Goal: Information Seeking & Learning: Learn about a topic

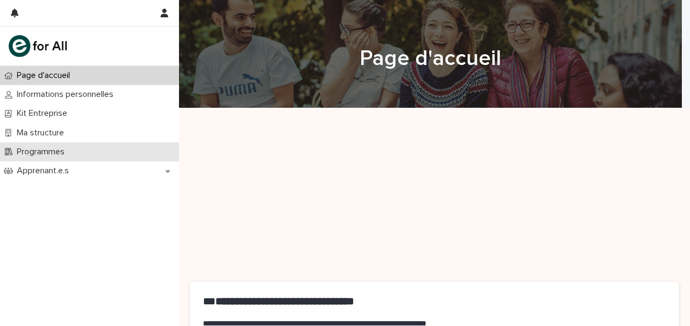
click at [49, 152] on p "Programmes" at bounding box center [42, 152] width 61 height 10
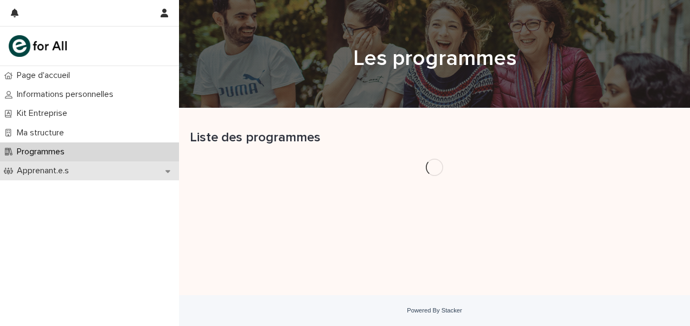
click at [48, 162] on div "Apprenant.e.s" at bounding box center [89, 171] width 179 height 19
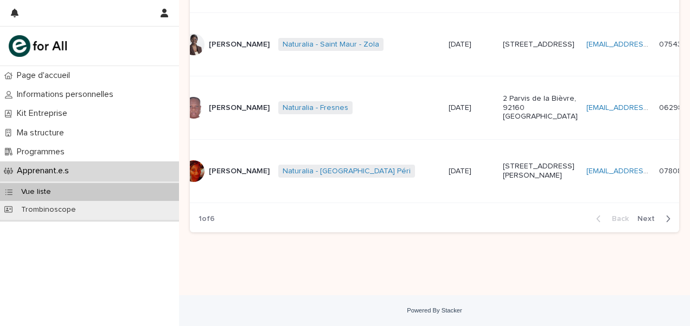
scroll to position [783, 0]
drag, startPoint x: 473, startPoint y: 65, endPoint x: 505, endPoint y: 105, distance: 50.6
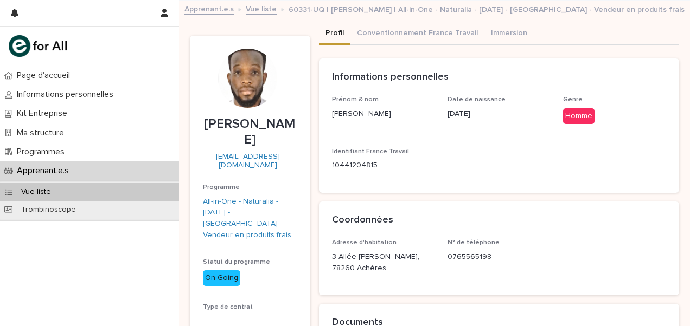
drag, startPoint x: 390, startPoint y: 280, endPoint x: 322, endPoint y: 273, distance: 68.6
click at [322, 273] on div "Adresse d'habitation 3 Allée Simone Signoret, 78260 Achères N° de téléphone 076…" at bounding box center [499, 267] width 361 height 56
copy p "3 Allée [PERSON_NAME], 78260 Achères"
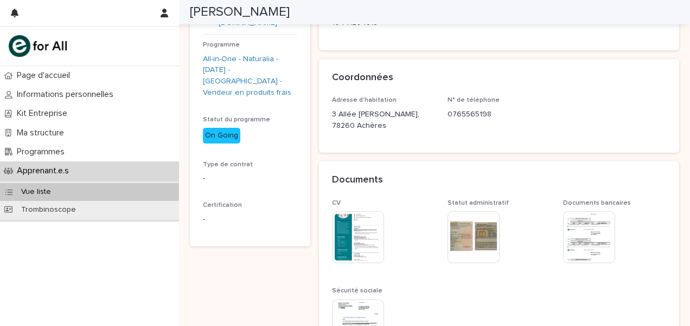
scroll to position [196, 0]
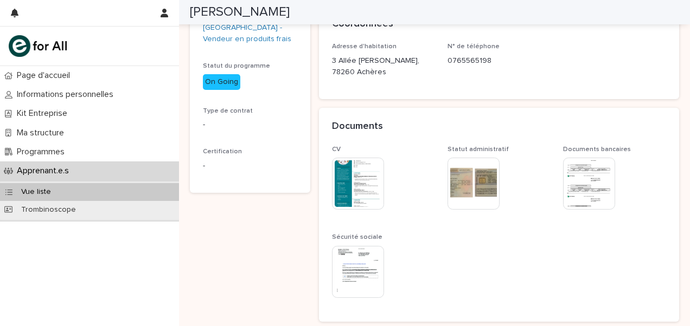
click at [351, 202] on img at bounding box center [358, 184] width 52 height 52
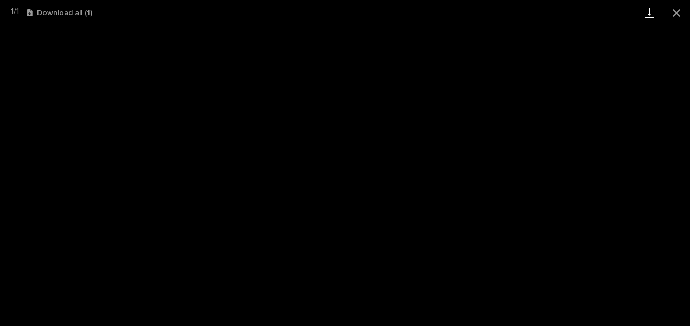
click at [651, 19] on link "Download" at bounding box center [648, 12] width 27 height 25
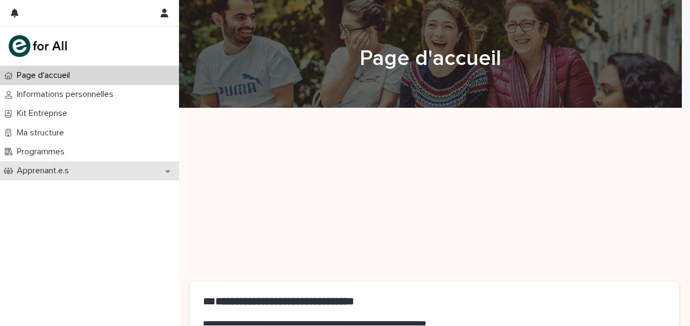
click at [69, 178] on div "Apprenant.e.s" at bounding box center [89, 171] width 179 height 19
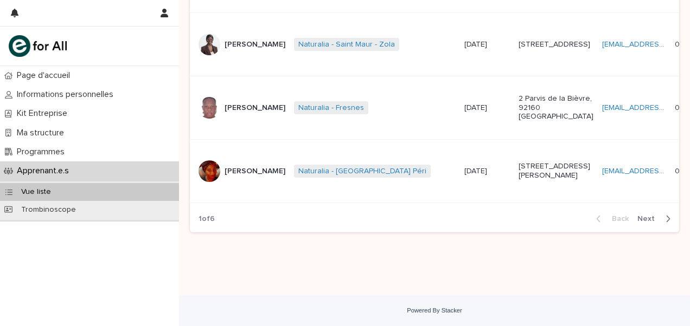
scroll to position [1069, 0]
click at [290, 203] on td "Naturalia - Saint-Ouen Péri + 0" at bounding box center [375, 171] width 170 height 63
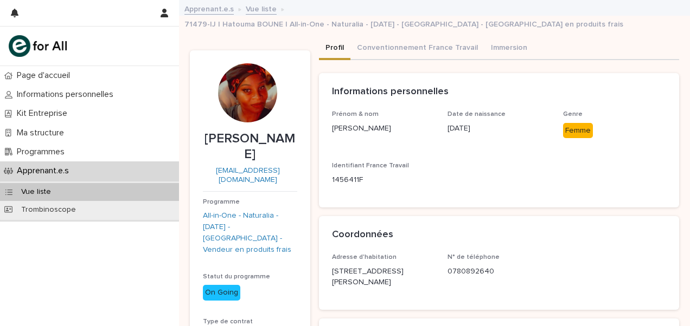
drag, startPoint x: 369, startPoint y: 280, endPoint x: 329, endPoint y: 257, distance: 46.9
click at [329, 257] on div "Adresse d'habitation 35 Boulevard Charles de Gaulle, 92390 Villeneuve-la-Garenn…" at bounding box center [499, 282] width 361 height 56
copy p "[STREET_ADDRESS][PERSON_NAME]"
click at [259, 10] on link "Vue liste" at bounding box center [261, 8] width 31 height 12
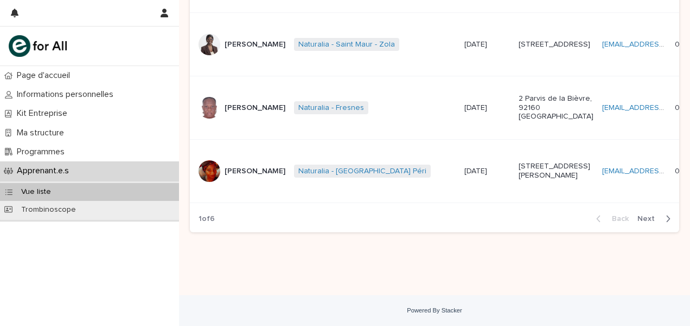
scroll to position [1022, 0]
click at [240, 113] on p "[PERSON_NAME]" at bounding box center [254, 108] width 61 height 9
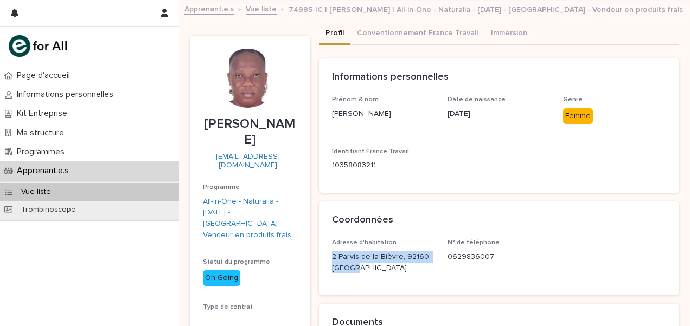
drag, startPoint x: 356, startPoint y: 270, endPoint x: 326, endPoint y: 256, distance: 32.5
click at [326, 256] on div "Adresse d'habitation 2 Parvis de la Bièvre, 92160 France N° de téléphone 062983…" at bounding box center [499, 267] width 361 height 56
copy p "2 Parvis de la Bièvre, 92160 [GEOGRAPHIC_DATA]"
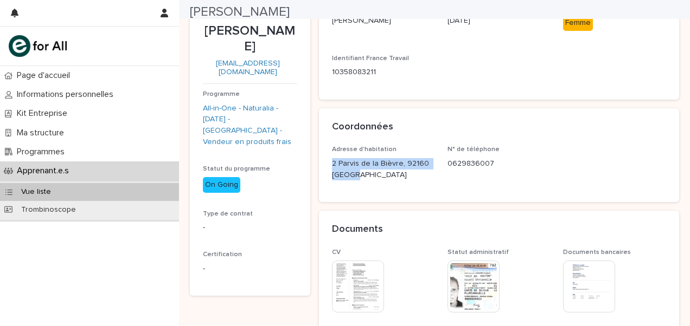
scroll to position [99, 0]
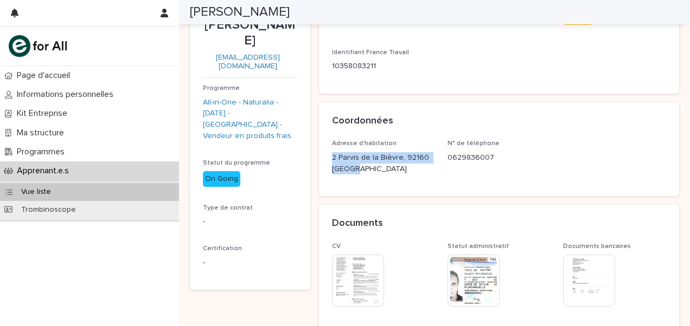
click at [475, 295] on img at bounding box center [473, 281] width 52 height 52
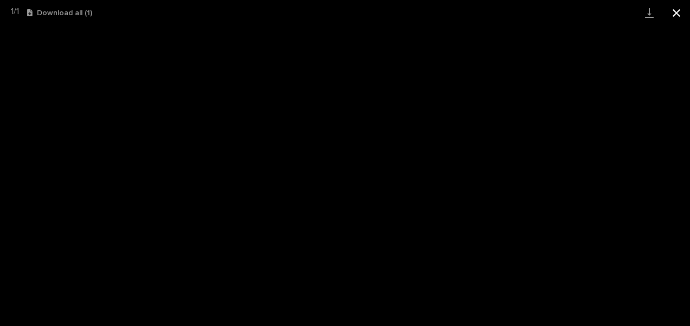
click at [677, 13] on button "Close gallery" at bounding box center [676, 12] width 27 height 25
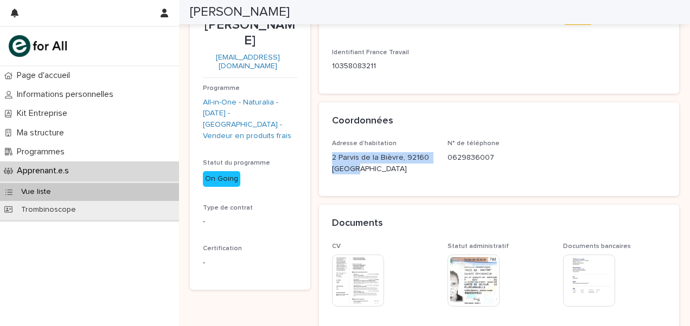
click at [367, 296] on img at bounding box center [358, 281] width 52 height 52
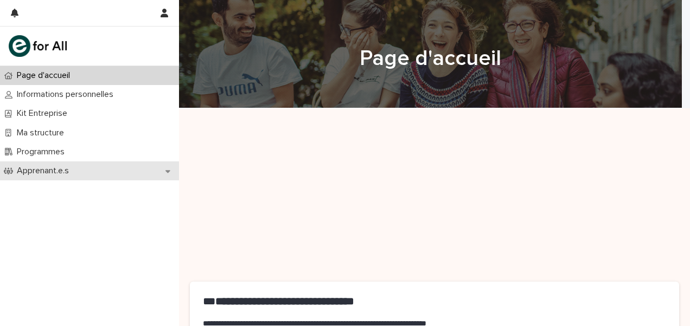
click at [49, 172] on p "Apprenant.e.s" at bounding box center [44, 171] width 65 height 10
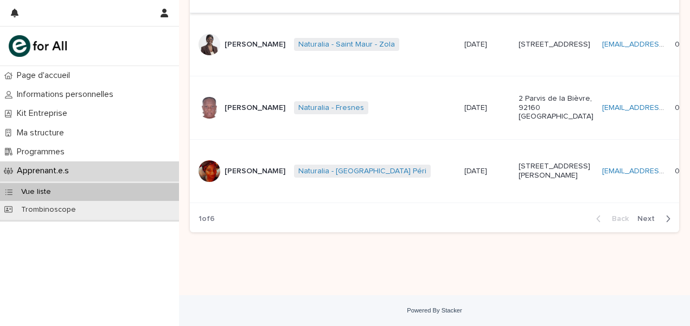
scroll to position [1205, 0]
click at [642, 217] on span "Next" at bounding box center [649, 219] width 24 height 8
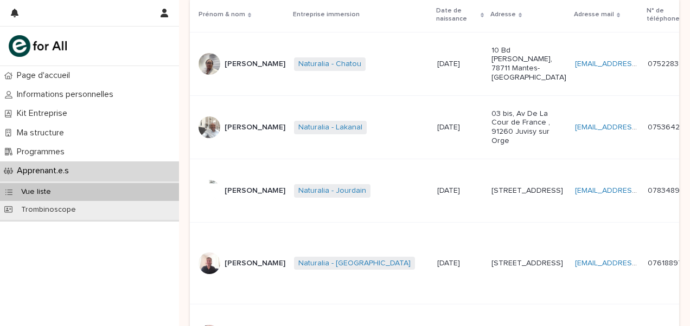
scroll to position [188, 0]
click at [95, 197] on div "Vue liste" at bounding box center [89, 192] width 179 height 18
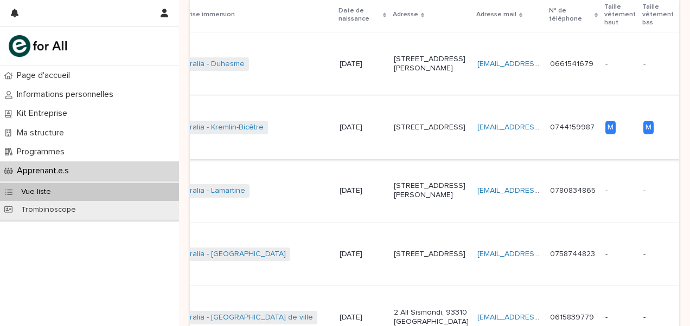
scroll to position [0, 128]
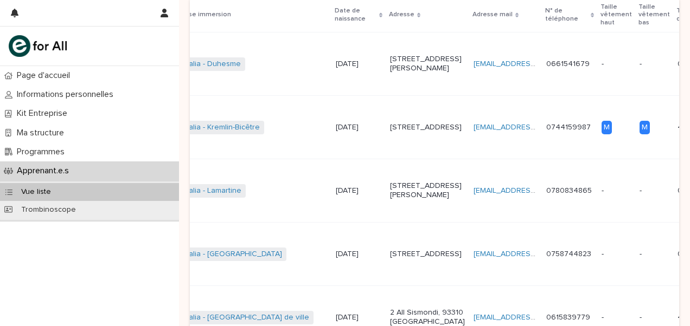
click at [390, 132] on div "[STREET_ADDRESS]" at bounding box center [427, 126] width 75 height 11
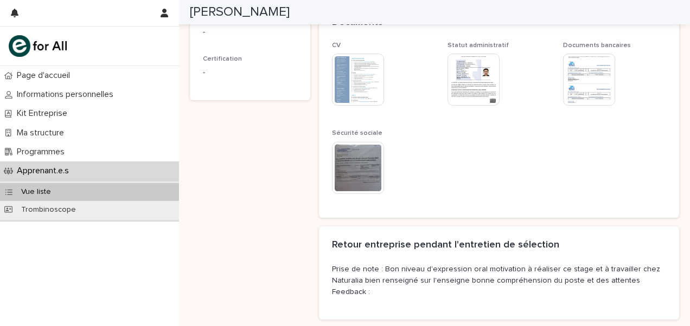
scroll to position [313, 0]
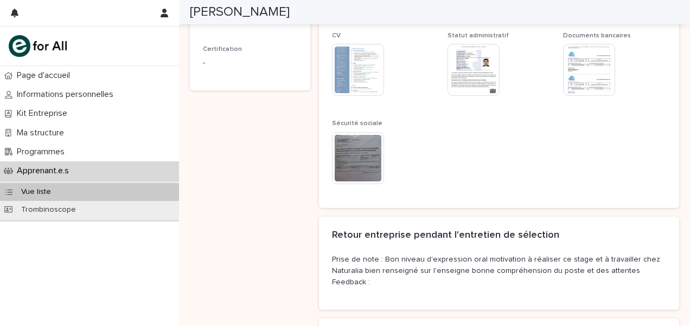
click at [478, 53] on img at bounding box center [473, 70] width 52 height 52
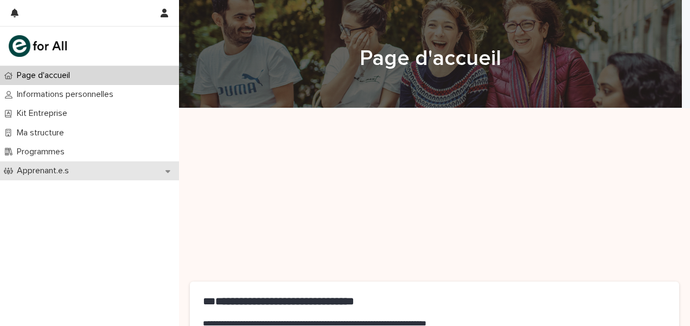
click at [61, 168] on p "Apprenant.e.s" at bounding box center [44, 171] width 65 height 10
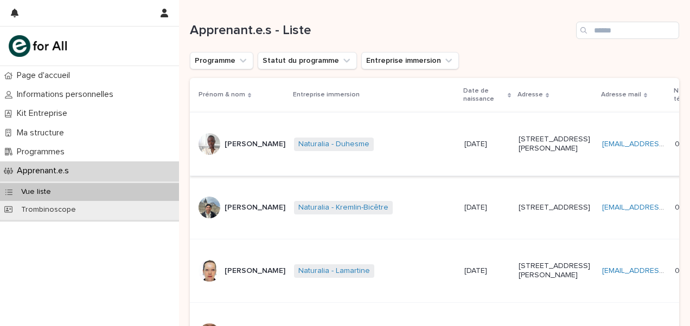
scroll to position [110, 0]
click at [222, 217] on div "[PERSON_NAME]" at bounding box center [241, 207] width 87 height 22
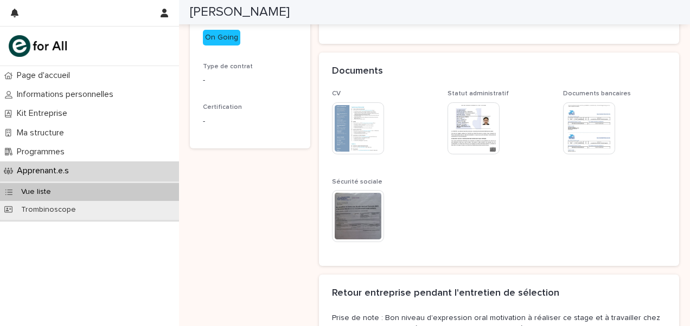
scroll to position [241, 0]
click at [457, 153] on img at bounding box center [473, 128] width 52 height 52
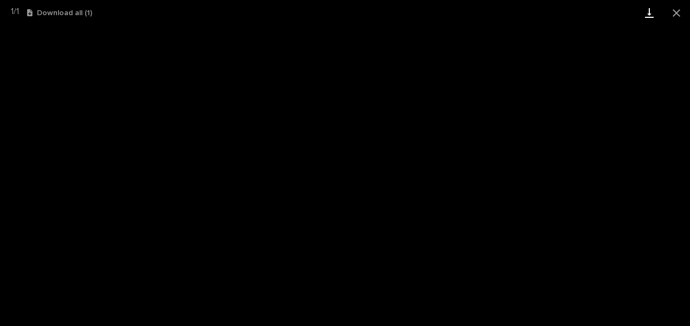
click at [651, 8] on link "Download" at bounding box center [648, 12] width 27 height 25
click at [675, 9] on button "Close gallery" at bounding box center [676, 12] width 27 height 25
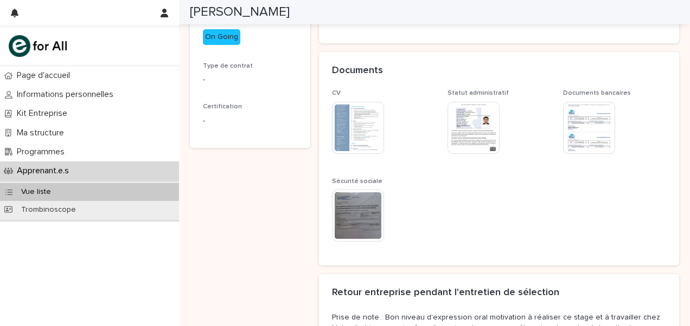
click at [569, 154] on img at bounding box center [589, 128] width 52 height 52
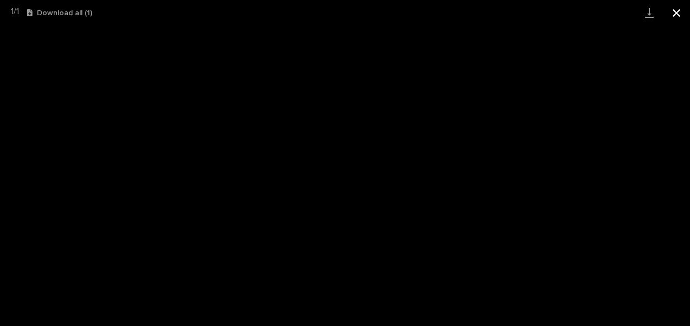
click at [682, 16] on button "Close gallery" at bounding box center [676, 12] width 27 height 25
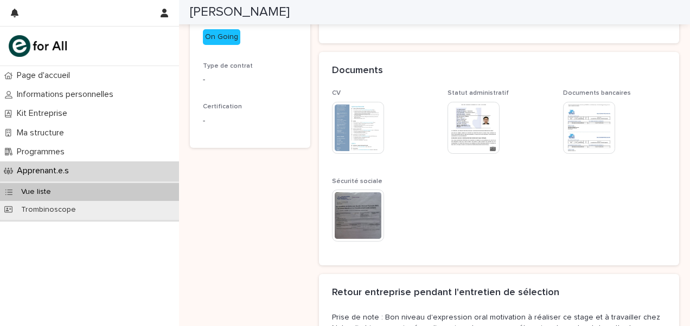
click at [359, 154] on img at bounding box center [358, 128] width 52 height 52
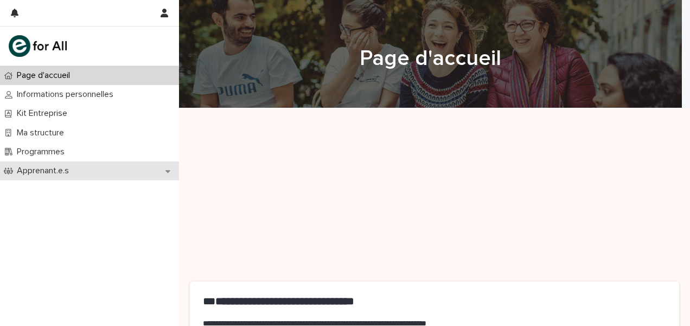
click at [82, 169] on div "Apprenant.e.s" at bounding box center [89, 171] width 179 height 19
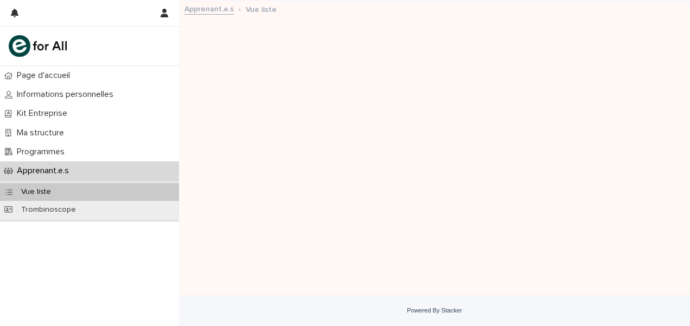
click at [91, 195] on div "Vue liste" at bounding box center [89, 192] width 179 height 18
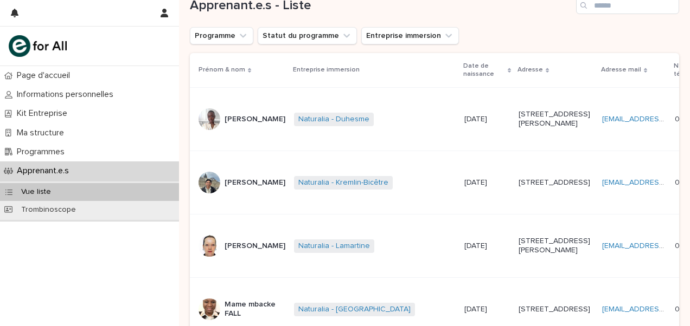
scroll to position [134, 0]
click at [240, 187] on p "[PERSON_NAME]" at bounding box center [254, 182] width 61 height 9
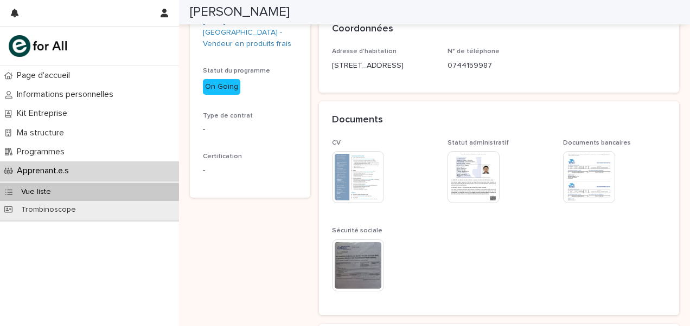
scroll to position [207, 0]
click at [352, 259] on img at bounding box center [358, 265] width 52 height 52
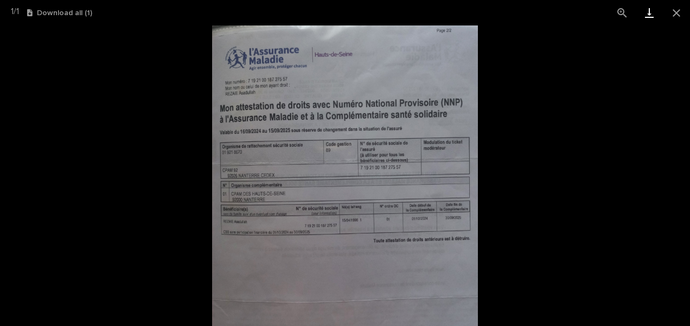
click at [655, 22] on link "Download" at bounding box center [648, 12] width 27 height 25
click at [58, 15] on button "Download all ( 1 )" at bounding box center [59, 13] width 65 height 8
click at [210, 94] on picture at bounding box center [345, 175] width 690 height 301
click at [671, 14] on button "Close gallery" at bounding box center [676, 12] width 27 height 25
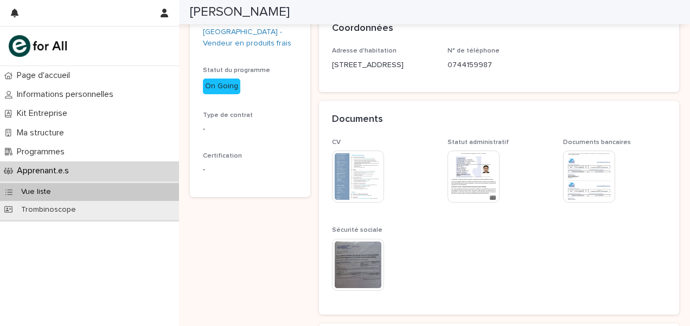
click at [345, 184] on img at bounding box center [358, 177] width 52 height 52
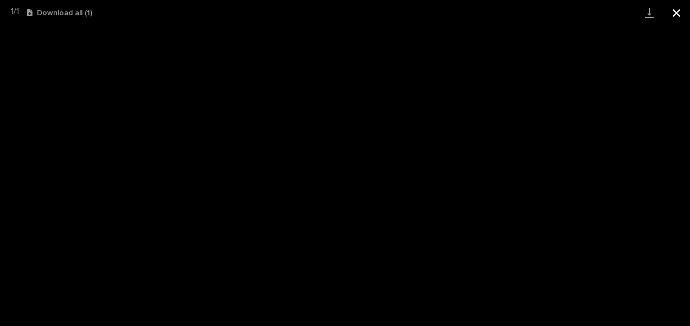
click at [684, 16] on button "Close gallery" at bounding box center [676, 12] width 27 height 25
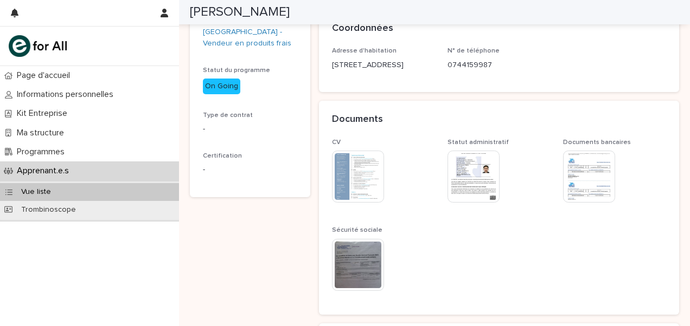
click at [95, 188] on div "Vue liste" at bounding box center [89, 192] width 179 height 18
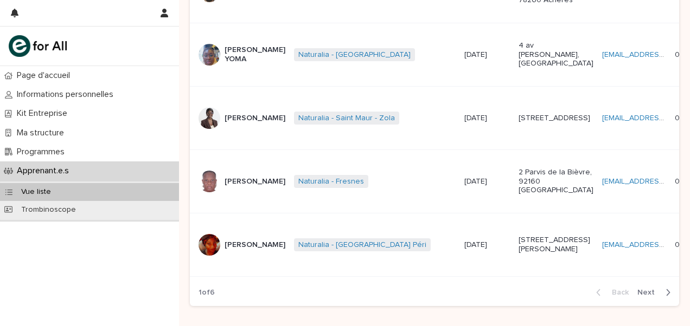
scroll to position [626, 0]
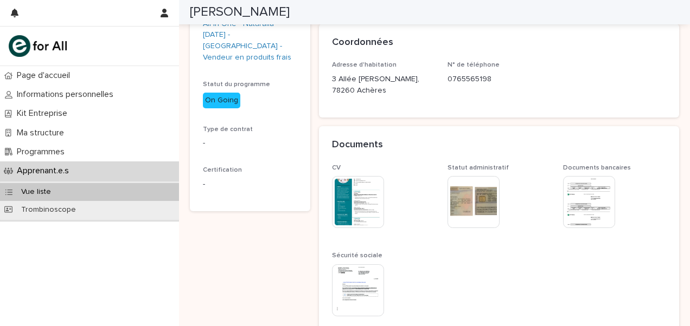
scroll to position [171, 0]
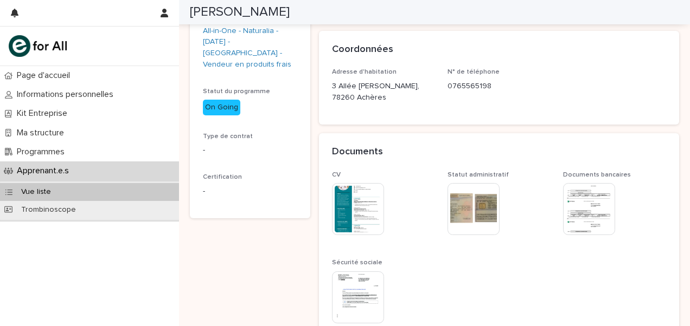
click at [361, 228] on img at bounding box center [358, 209] width 52 height 52
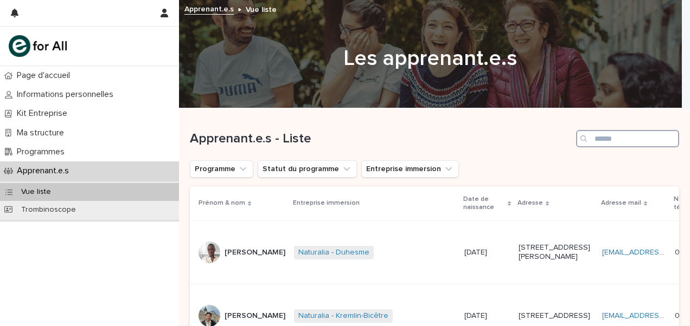
click at [607, 141] on input "Search" at bounding box center [627, 138] width 103 height 17
type input "****"
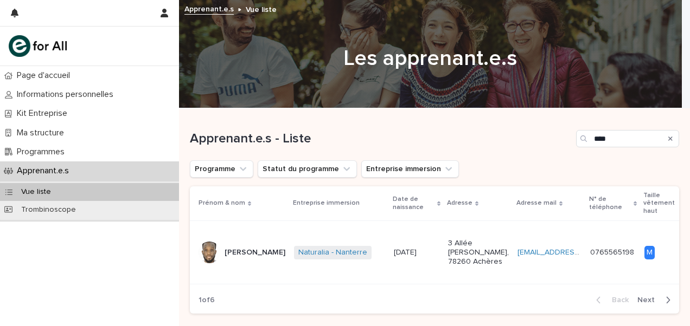
click at [248, 258] on p "[PERSON_NAME]" at bounding box center [254, 252] width 61 height 9
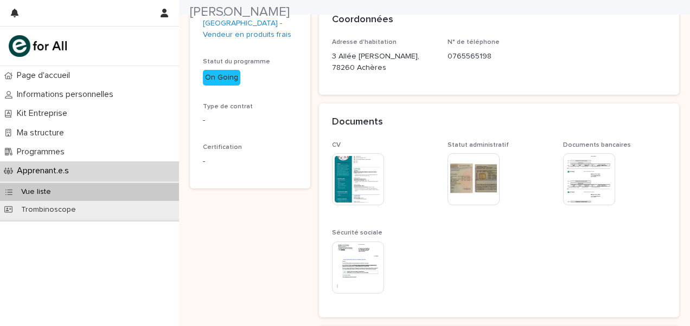
scroll to position [202, 0]
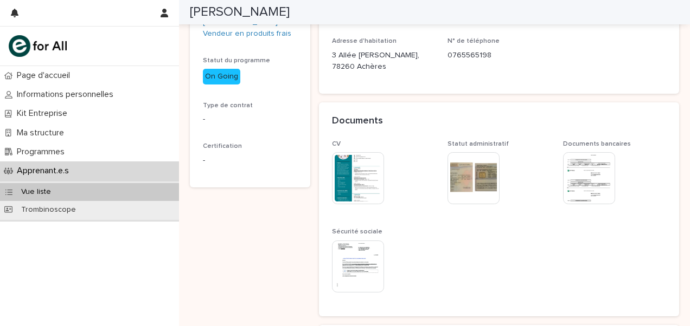
click at [464, 204] on img at bounding box center [473, 178] width 52 height 52
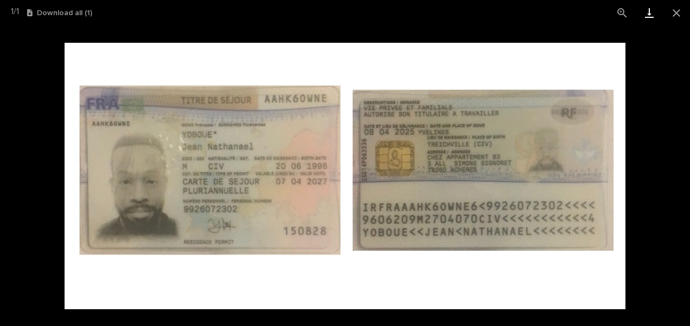
click at [654, 14] on link "Download" at bounding box center [648, 12] width 27 height 25
click at [641, 14] on link "Download" at bounding box center [648, 12] width 27 height 25
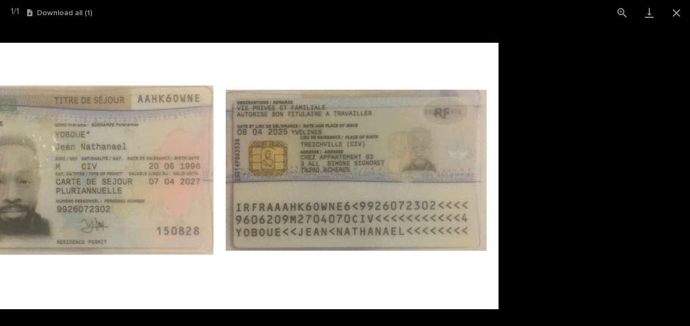
drag, startPoint x: 339, startPoint y: 75, endPoint x: 313, endPoint y: 161, distance: 89.7
click at [313, 161] on img at bounding box center [218, 176] width 561 height 267
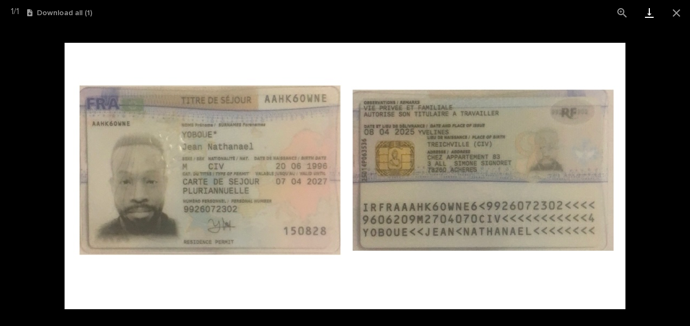
click at [653, 9] on link "Download" at bounding box center [648, 12] width 27 height 25
click at [676, 11] on button "Close gallery" at bounding box center [676, 12] width 27 height 25
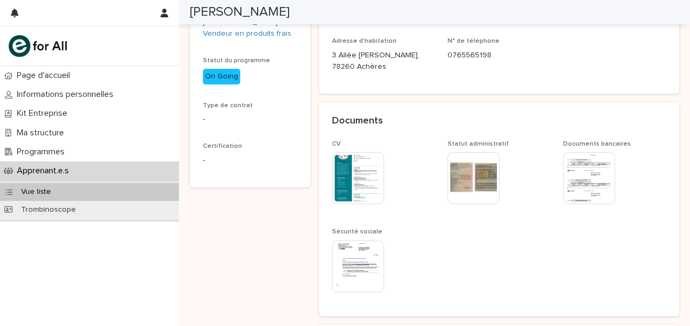
click at [574, 202] on img at bounding box center [589, 178] width 52 height 52
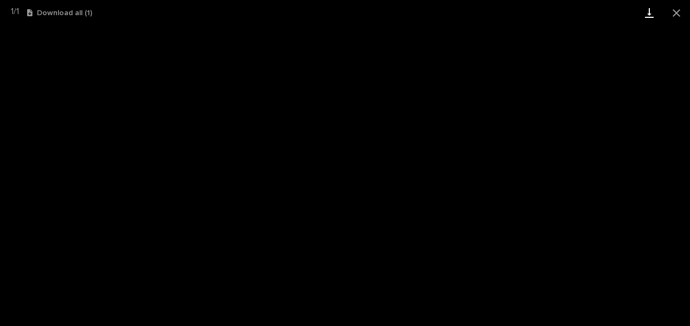
click at [648, 18] on link "Download" at bounding box center [648, 12] width 27 height 25
click at [683, 12] on button "Close gallery" at bounding box center [676, 12] width 27 height 25
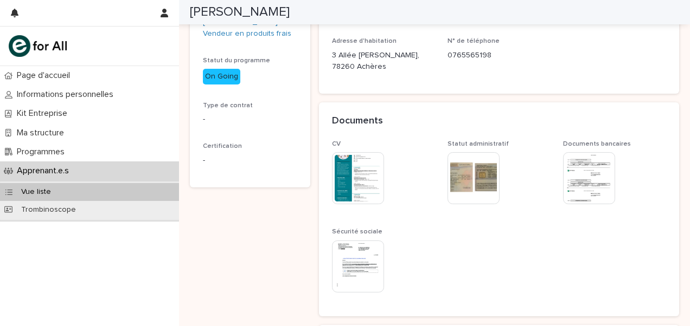
click at [358, 272] on img at bounding box center [358, 267] width 52 height 52
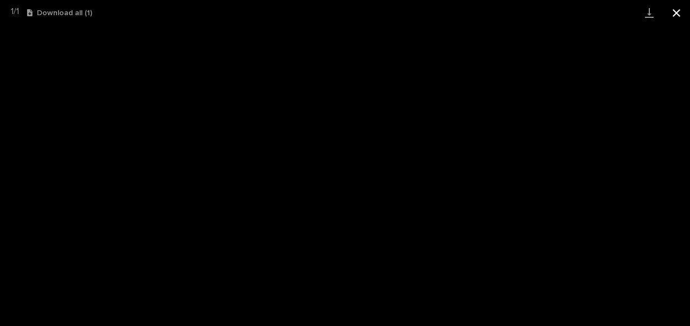
click at [674, 14] on button "Close gallery" at bounding box center [676, 12] width 27 height 25
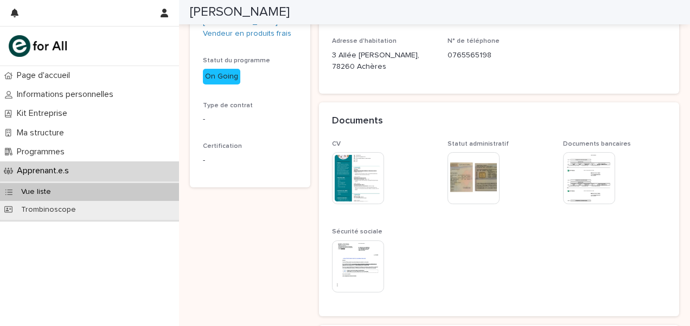
scroll to position [0, 0]
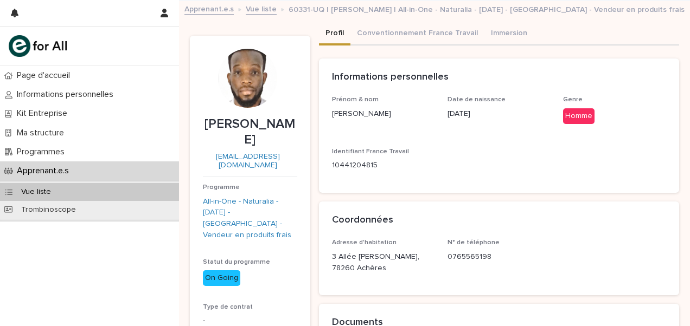
click at [209, 10] on link "Apprenant.e.s" at bounding box center [208, 8] width 49 height 12
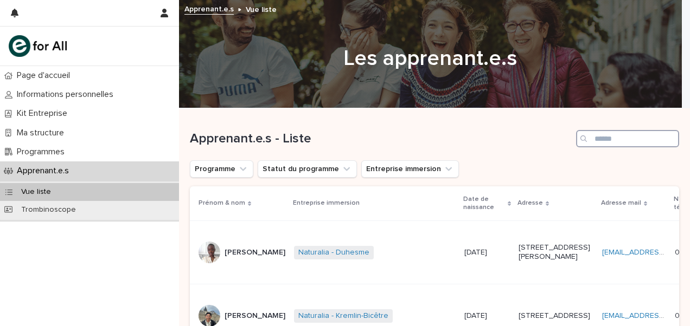
click at [614, 139] on input "Search" at bounding box center [627, 138] width 103 height 17
type input "*****"
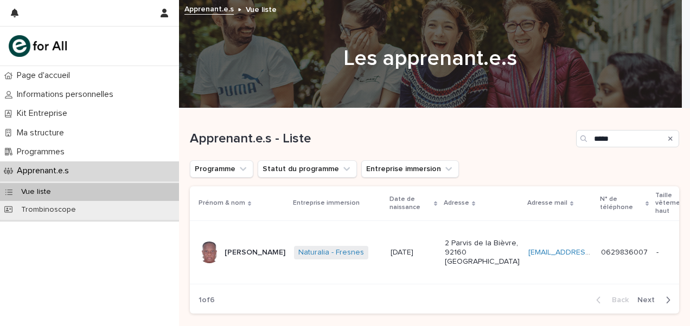
click at [243, 258] on p "[PERSON_NAME]" at bounding box center [254, 252] width 61 height 9
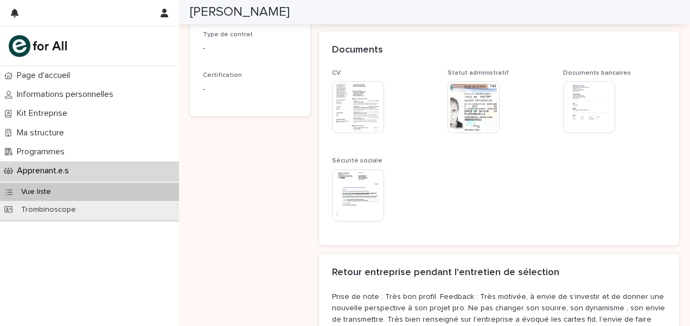
scroll to position [272, 0]
click at [347, 123] on img at bounding box center [358, 108] width 52 height 52
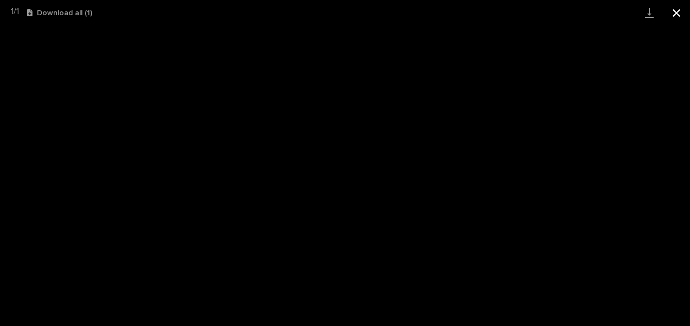
click at [685, 18] on button "Close gallery" at bounding box center [676, 12] width 27 height 25
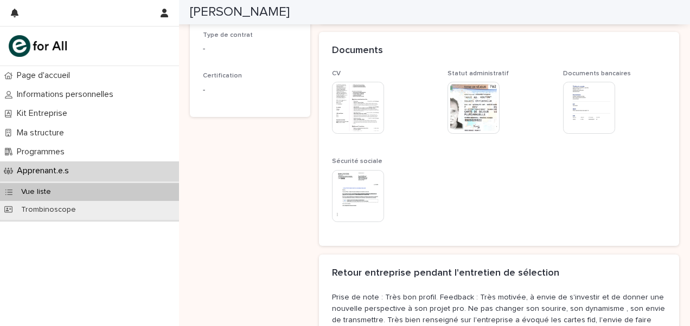
click at [466, 123] on img at bounding box center [473, 108] width 52 height 52
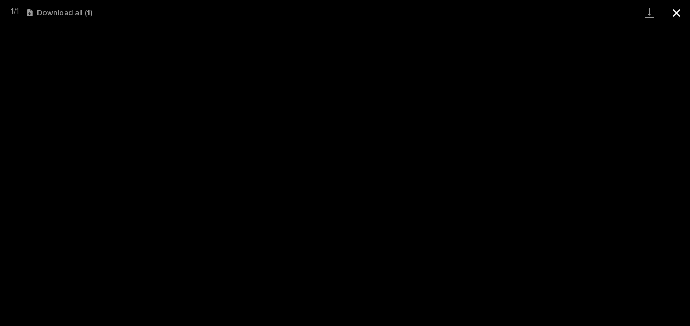
click at [673, 12] on button "Close gallery" at bounding box center [676, 12] width 27 height 25
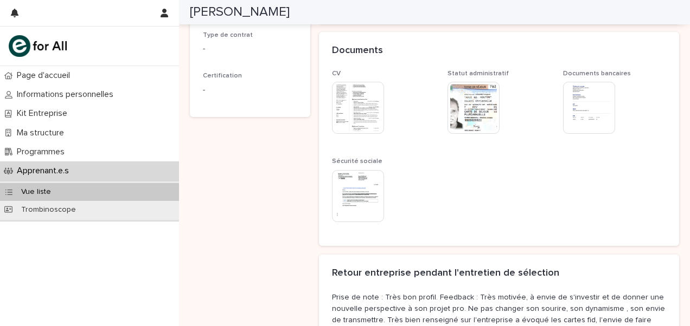
click at [568, 114] on img at bounding box center [589, 108] width 52 height 52
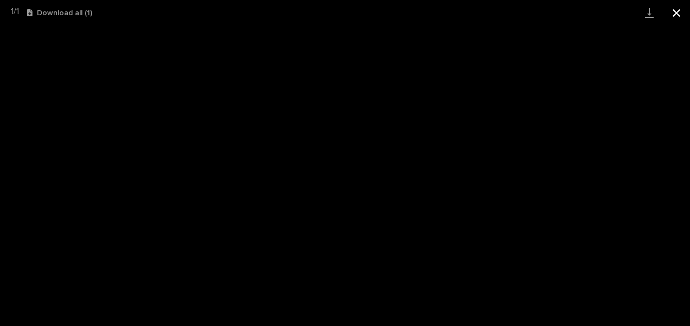
click at [677, 11] on button "Close gallery" at bounding box center [676, 12] width 27 height 25
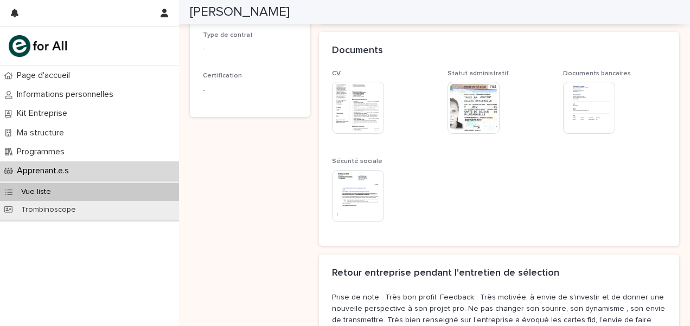
click at [363, 193] on img at bounding box center [358, 196] width 52 height 52
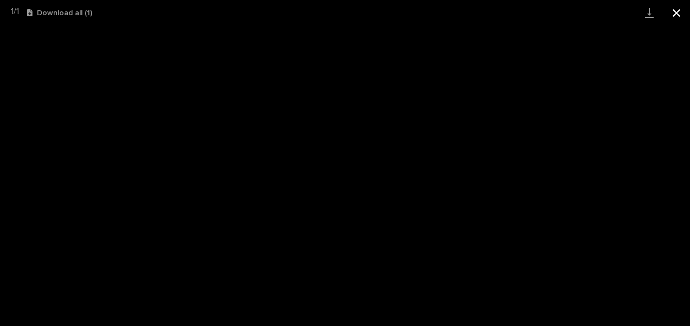
click at [673, 20] on button "Close gallery" at bounding box center [676, 12] width 27 height 25
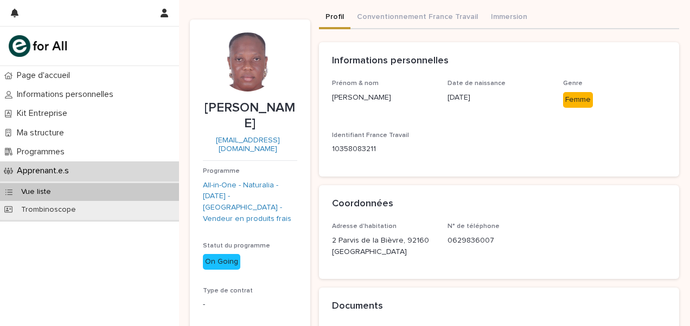
scroll to position [0, 0]
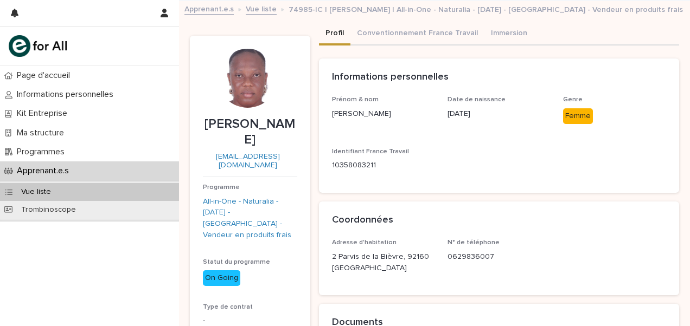
click at [192, 7] on link "Apprenant.e.s" at bounding box center [208, 8] width 49 height 12
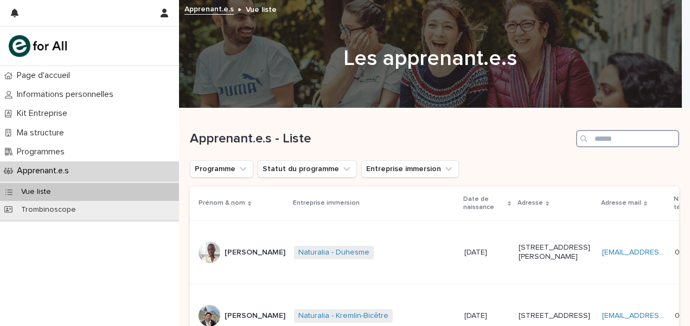
click at [606, 134] on input "Search" at bounding box center [627, 138] width 103 height 17
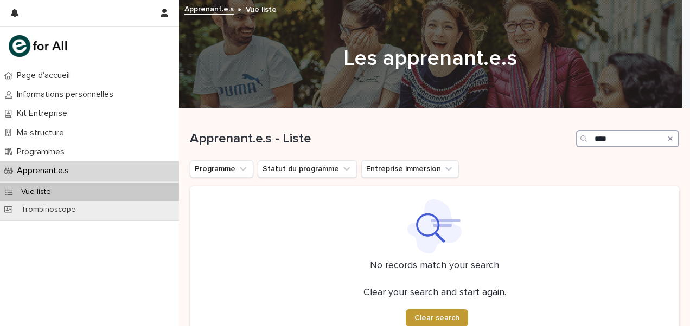
drag, startPoint x: 606, startPoint y: 134, endPoint x: 533, endPoint y: 142, distance: 73.0
click at [533, 142] on div "Apprenant.e.s - Liste ****" at bounding box center [434, 138] width 489 height 17
type input "****"
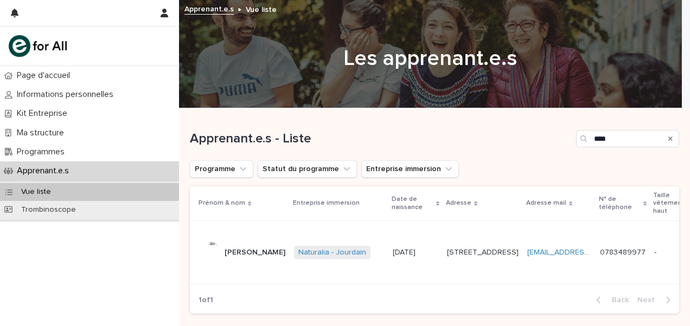
click at [234, 258] on p "[PERSON_NAME]" at bounding box center [254, 252] width 61 height 9
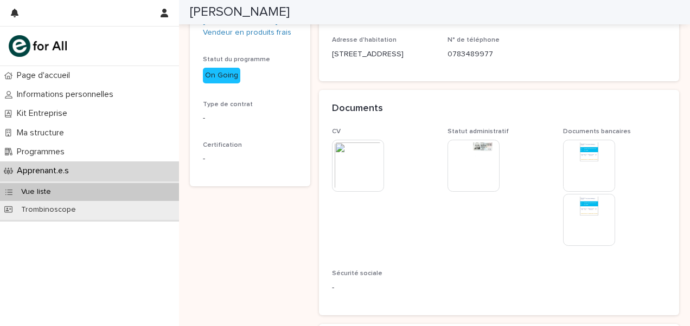
scroll to position [218, 0]
click at [338, 166] on img at bounding box center [358, 165] width 52 height 52
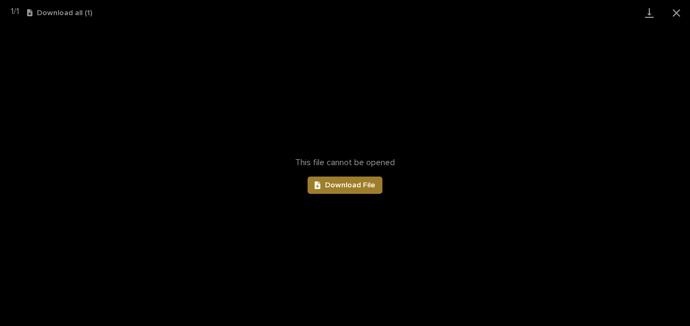
click at [340, 182] on span "Download File" at bounding box center [350, 186] width 50 height 8
click at [645, 34] on div "This file cannot be opened Download File" at bounding box center [345, 175] width 690 height 301
click at [670, 17] on button "Close gallery" at bounding box center [676, 12] width 27 height 25
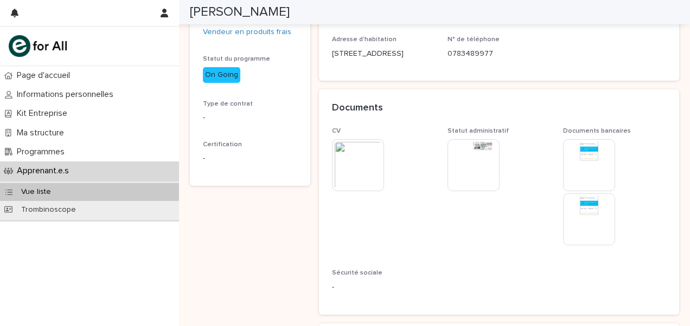
click at [467, 180] on img at bounding box center [473, 165] width 52 height 52
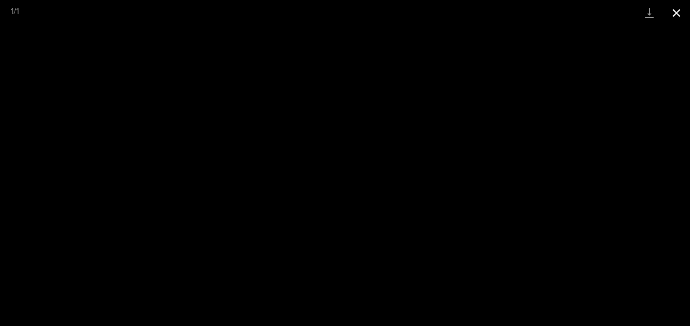
click at [679, 14] on button "Close gallery" at bounding box center [676, 12] width 27 height 25
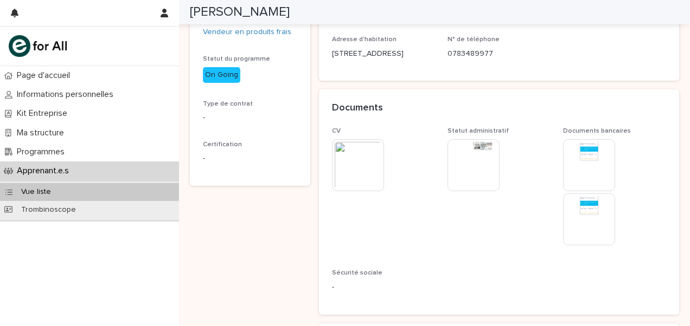
click at [576, 163] on img at bounding box center [589, 165] width 52 height 52
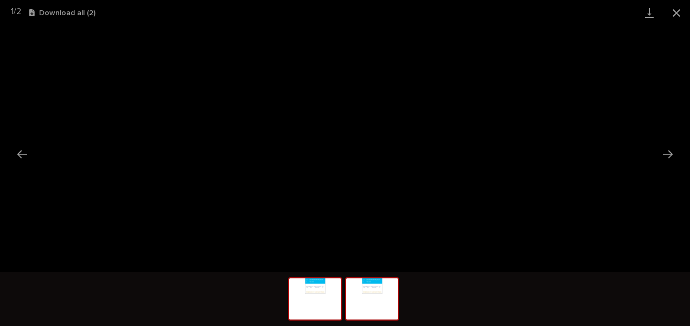
click at [367, 316] on img at bounding box center [372, 299] width 52 height 41
click at [322, 291] on img at bounding box center [315, 299] width 52 height 41
click at [678, 12] on button "Close gallery" at bounding box center [676, 12] width 27 height 25
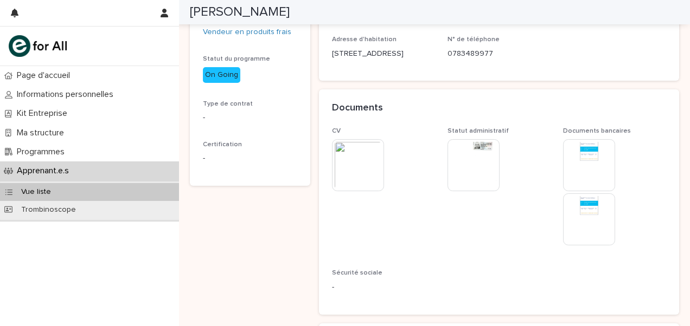
click at [371, 253] on span "CV This file cannot be opened Download File" at bounding box center [383, 191] width 102 height 129
click at [335, 273] on span "Sécurité sociale" at bounding box center [357, 273] width 50 height 7
click at [338, 282] on p "-" at bounding box center [383, 287] width 102 height 11
click at [350, 247] on span "CV This file cannot be opened Download File" at bounding box center [383, 191] width 102 height 129
click at [356, 179] on img at bounding box center [358, 165] width 52 height 52
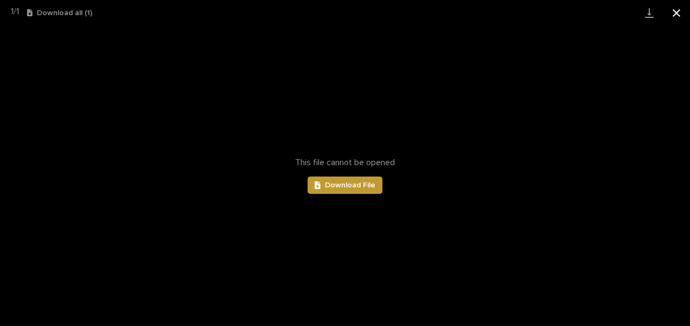
click at [668, 18] on button "Close gallery" at bounding box center [676, 12] width 27 height 25
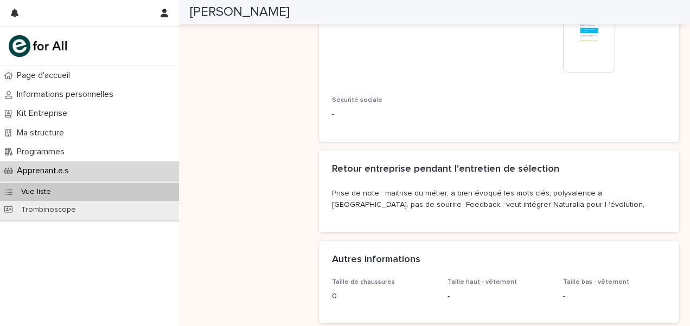
scroll to position [391, 0]
click at [327, 104] on div "CV This file cannot be opened Download File Statut administratif This file cann…" at bounding box center [499, 48] width 361 height 188
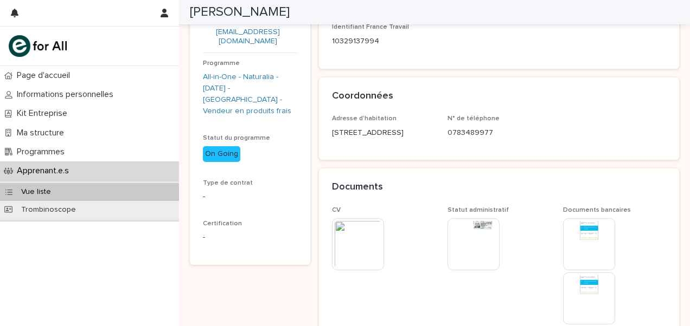
scroll to position [0, 0]
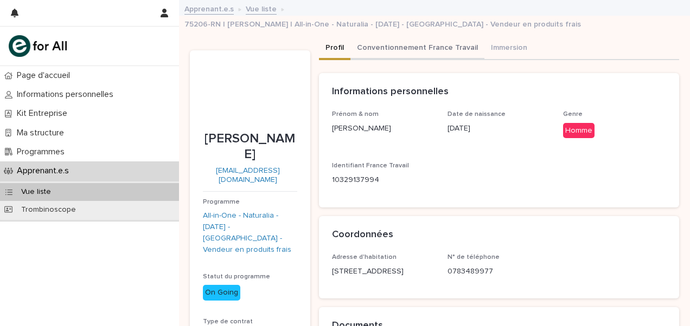
click at [383, 38] on button "Conventionnement France Travail" at bounding box center [417, 48] width 134 height 23
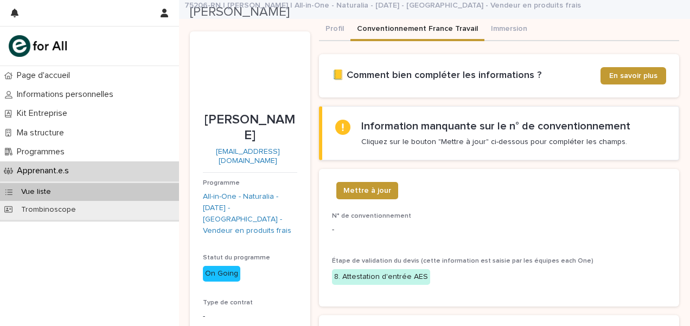
scroll to position [18, 0]
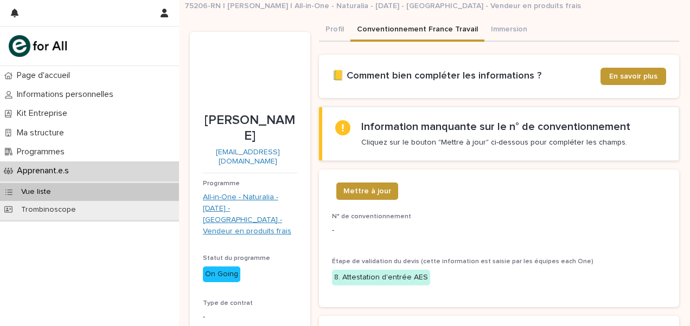
click at [247, 195] on link "All-in-One - Naturalia - [DATE] - [GEOGRAPHIC_DATA] - Vendeur en produits frais" at bounding box center [250, 214] width 94 height 45
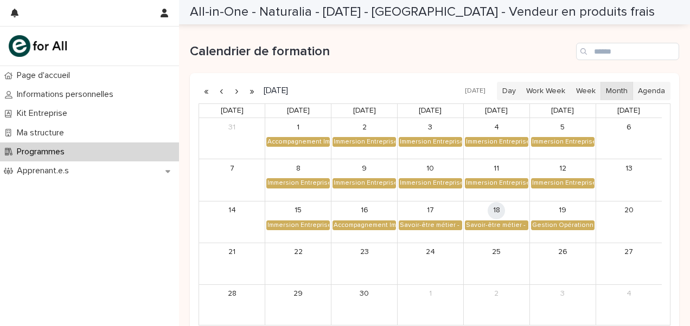
scroll to position [634, 0]
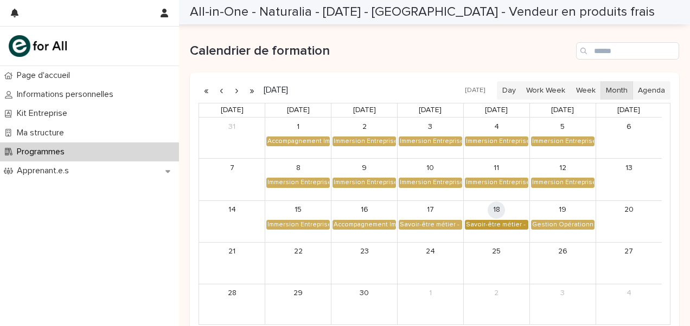
click at [501, 221] on div "Savoir-être métier - Collaboration et dynamique d'équipe dans un espace de vente" at bounding box center [496, 225] width 62 height 9
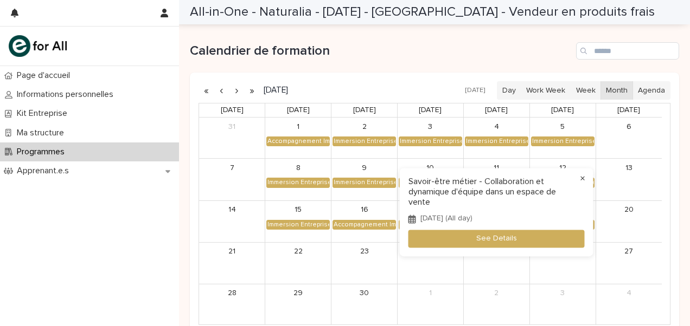
click at [586, 173] on button "×" at bounding box center [582, 178] width 13 height 13
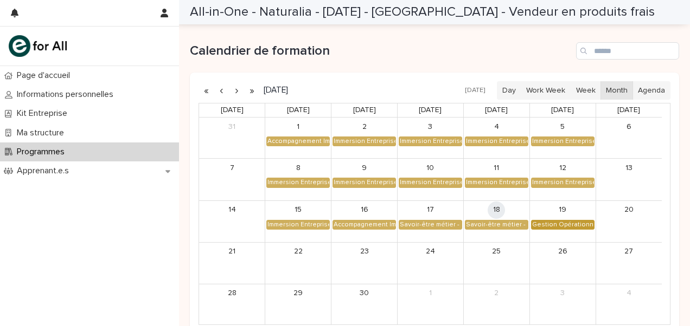
click at [555, 221] on div "Gestion Opérationnelle - Cérémonie de Clôture" at bounding box center [562, 225] width 62 height 9
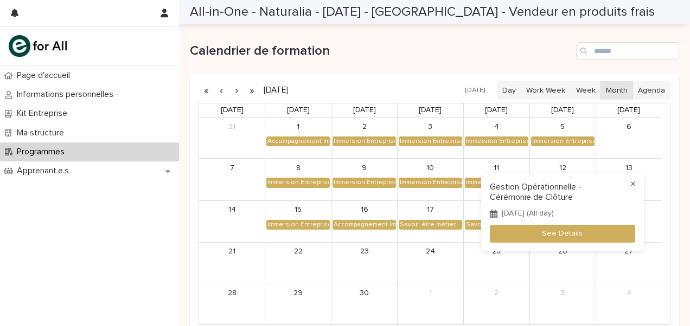
click at [628, 182] on button "×" at bounding box center [632, 184] width 13 height 13
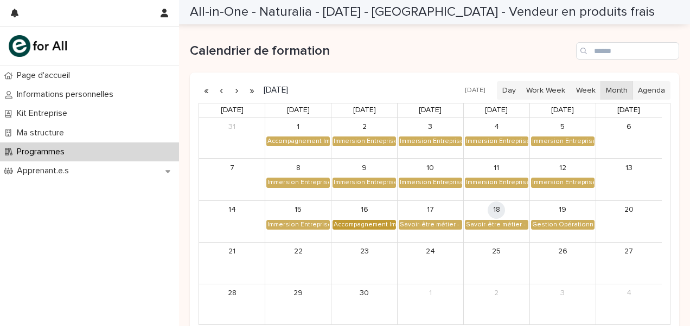
click at [352, 220] on link "Accompagnement Immersion - Retour de l'immersion tutorée" at bounding box center [363, 225] width 63 height 10
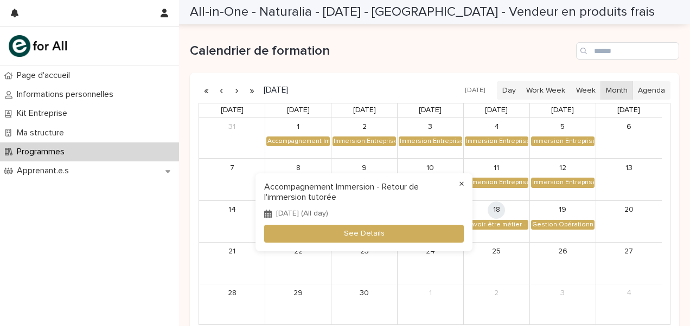
click at [461, 183] on button "×" at bounding box center [461, 184] width 13 height 13
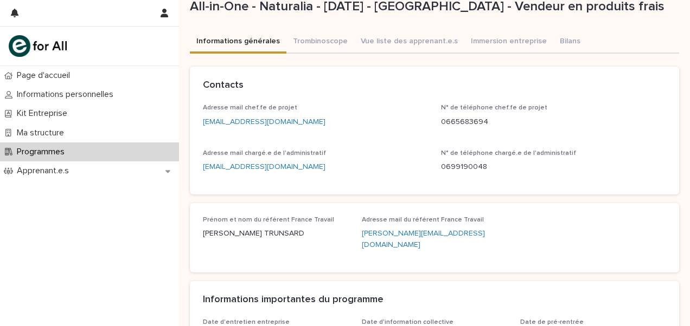
scroll to position [0, 0]
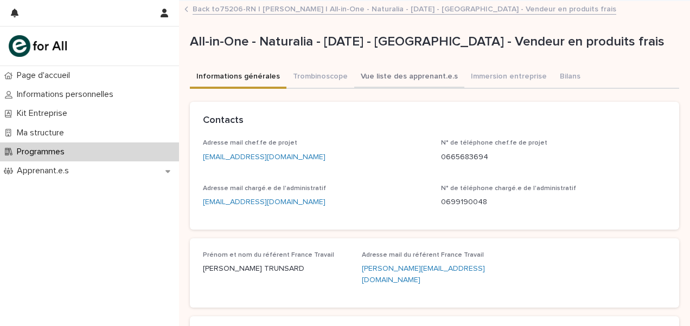
click at [424, 74] on button "Vue liste des apprenant.e.s" at bounding box center [409, 77] width 110 height 23
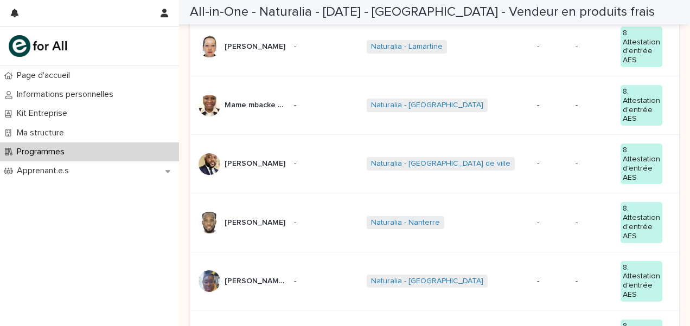
scroll to position [460, 0]
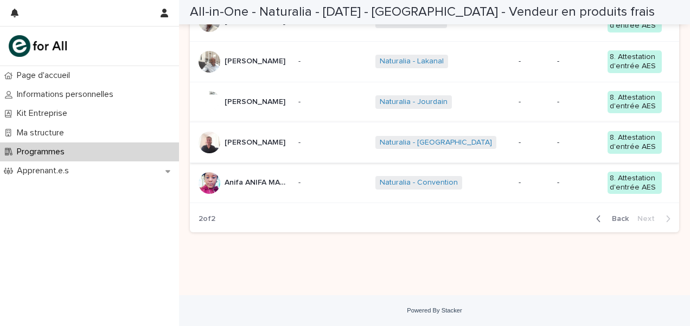
scroll to position [250, 0]
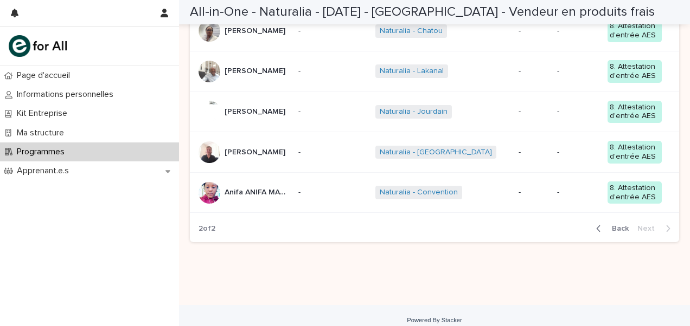
click at [261, 112] on div "[PERSON_NAME]" at bounding box center [243, 112] width 91 height 22
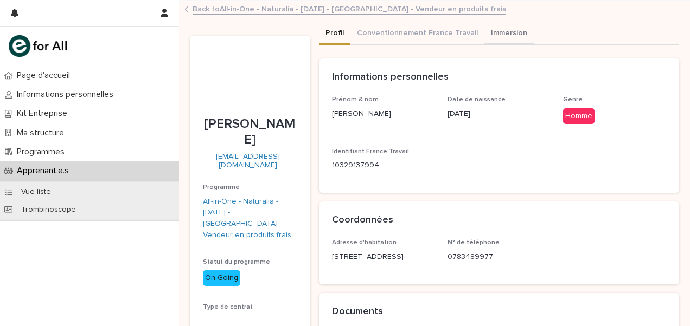
click at [496, 37] on button "Immersion" at bounding box center [508, 34] width 49 height 23
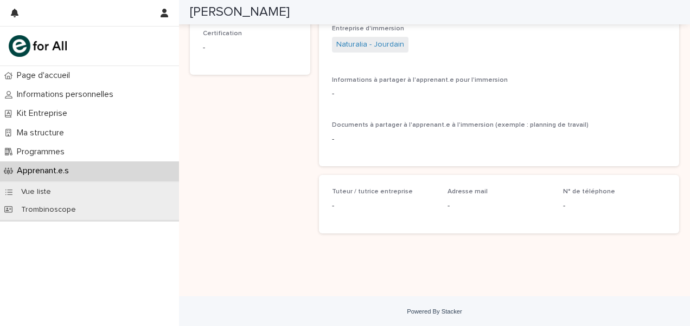
scroll to position [265, 0]
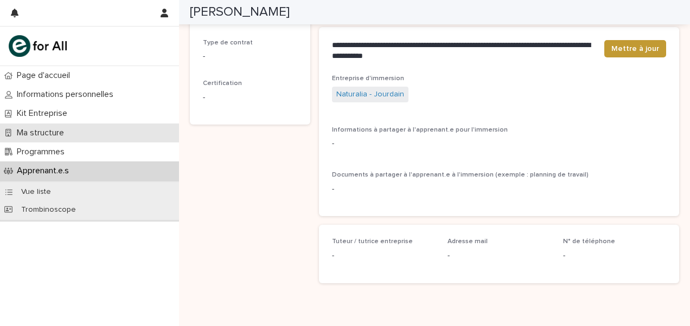
click at [68, 126] on div "Ma structure" at bounding box center [89, 133] width 179 height 19
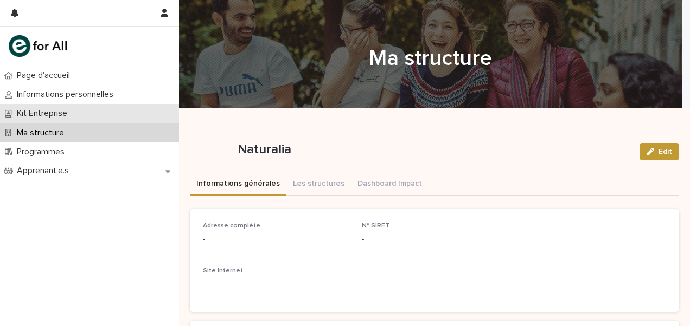
click at [67, 113] on p "Kit Entreprise" at bounding box center [43, 113] width 63 height 10
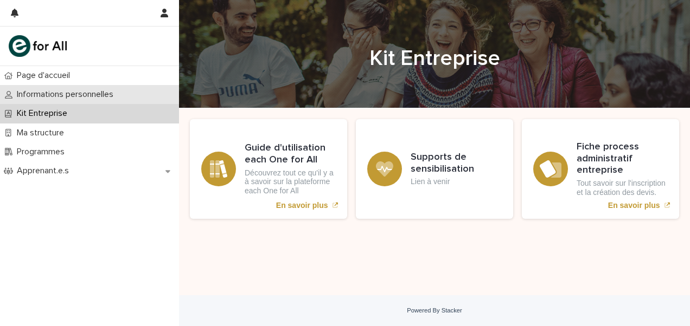
click at [66, 99] on p "Informations personnelles" at bounding box center [67, 94] width 110 height 10
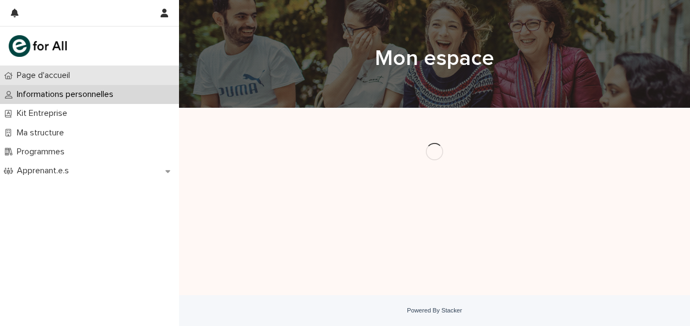
click at [41, 76] on p "Page d'accueil" at bounding box center [45, 75] width 66 height 10
